Goal: Task Accomplishment & Management: Manage account settings

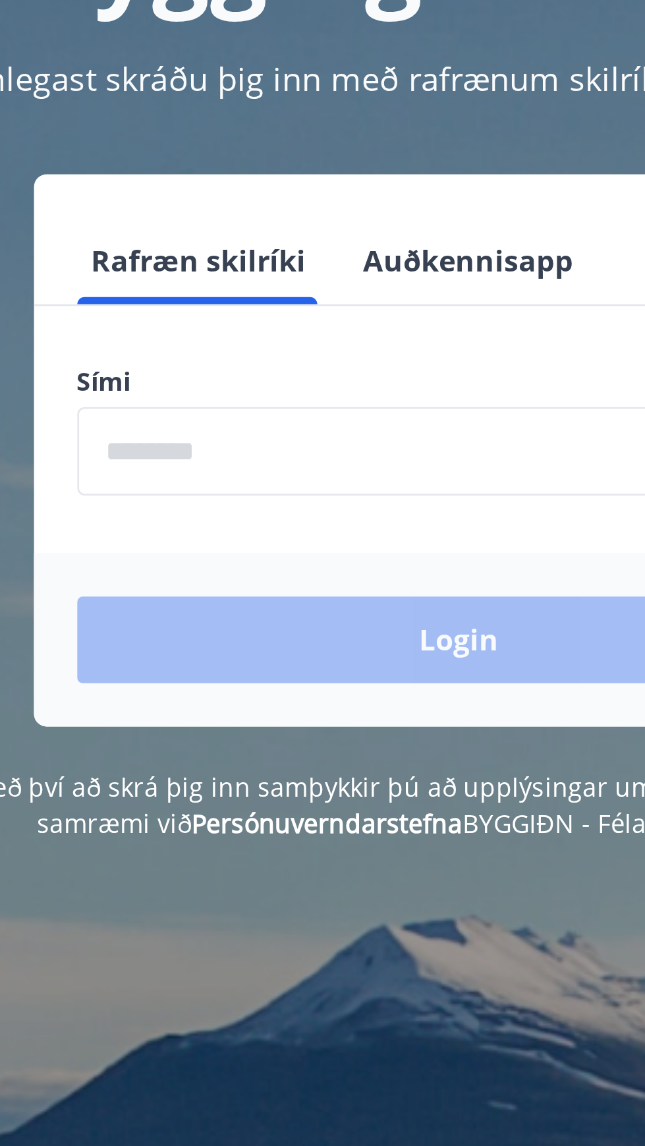
click at [318, 340] on input "phone" at bounding box center [322, 334] width 279 height 32
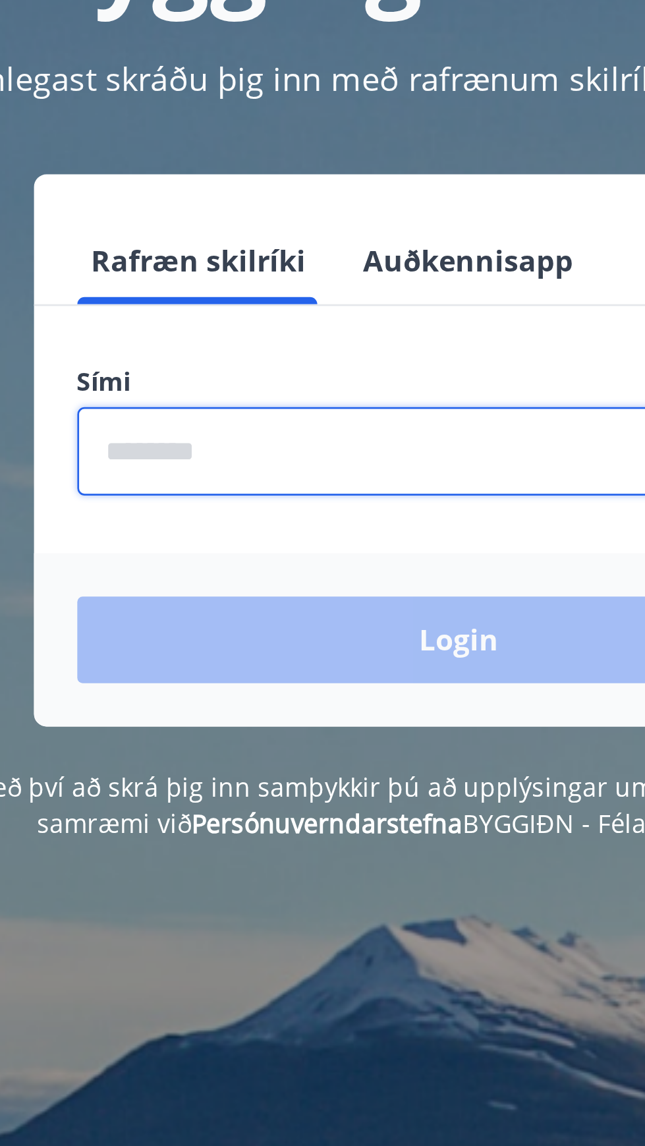
type input "********"
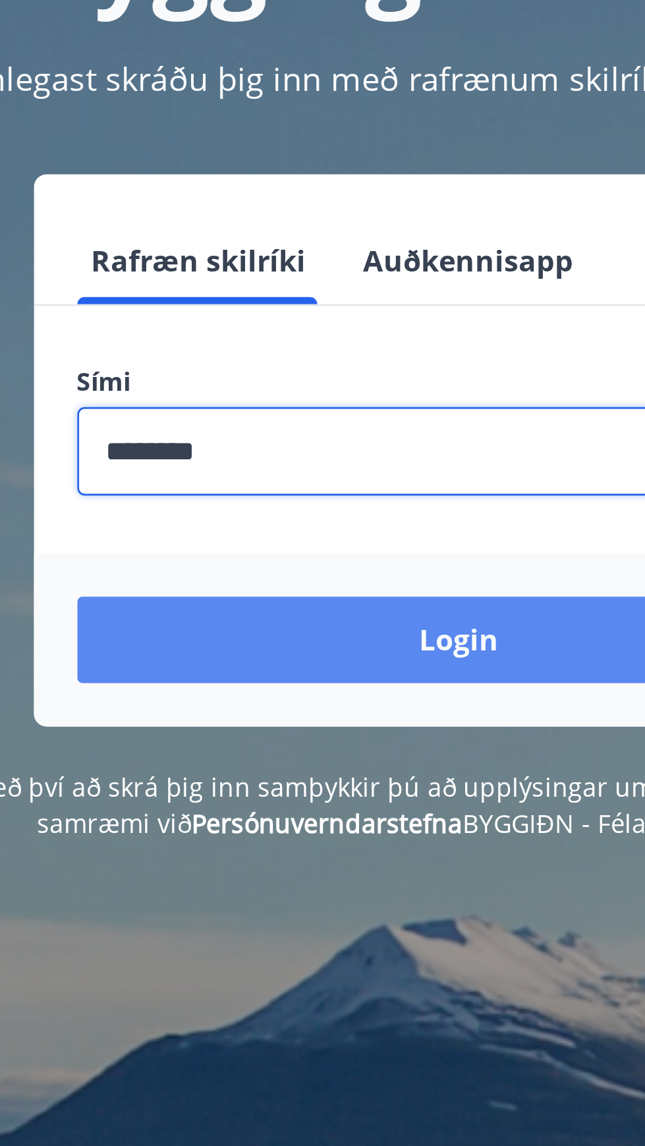
click at [342, 404] on button "Login" at bounding box center [322, 403] width 279 height 32
